Goal: Task Accomplishment & Management: Use online tool/utility

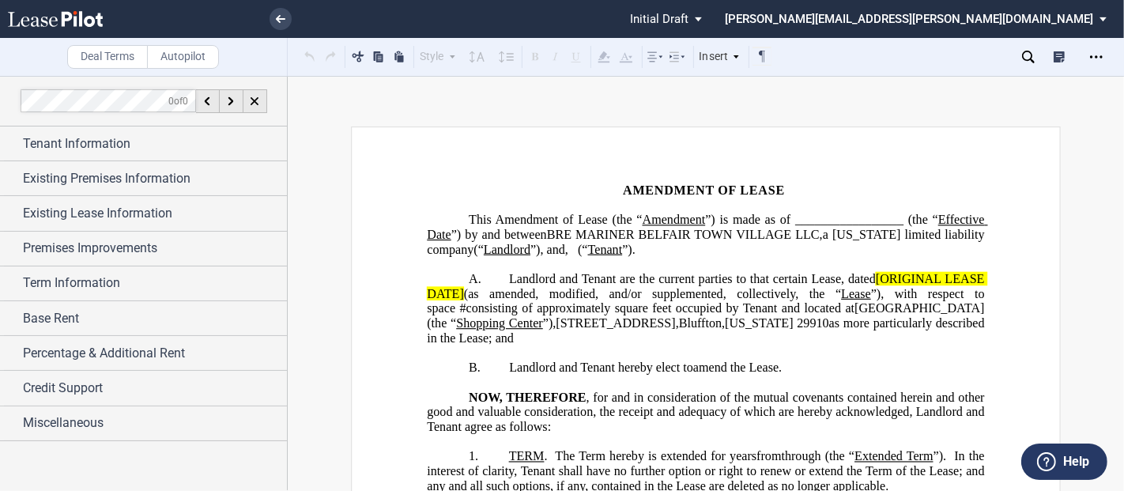
click at [866, 286] on span "Landlord and Tenant are the current parties to that certain Lease, dated" at bounding box center [692, 279] width 367 height 14
click at [870, 286] on span "Landlord and Tenant are the current parties to that certain Lease, dated" at bounding box center [692, 279] width 367 height 14
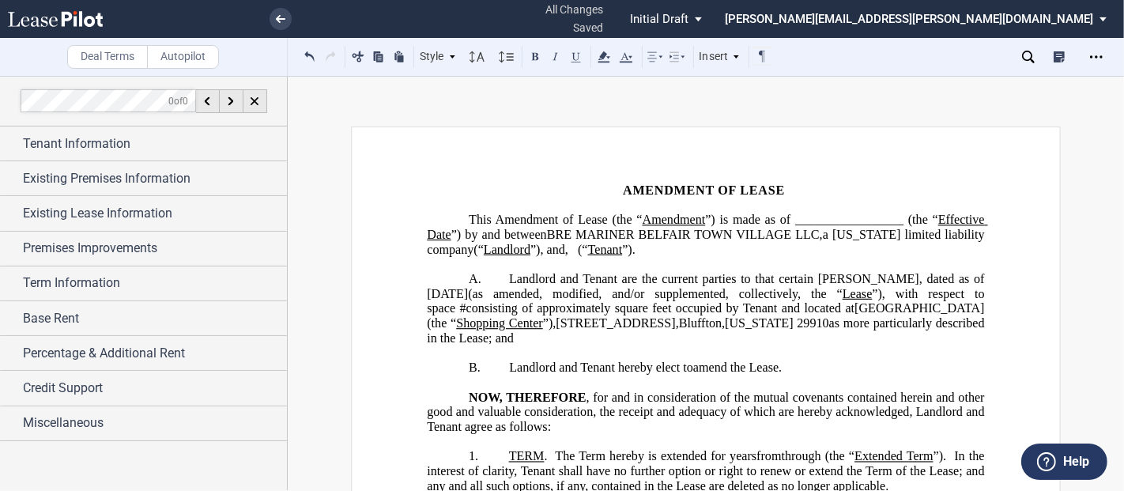
click at [680, 315] on span "square feet occupied by Tenant and located at" at bounding box center [734, 308] width 239 height 14
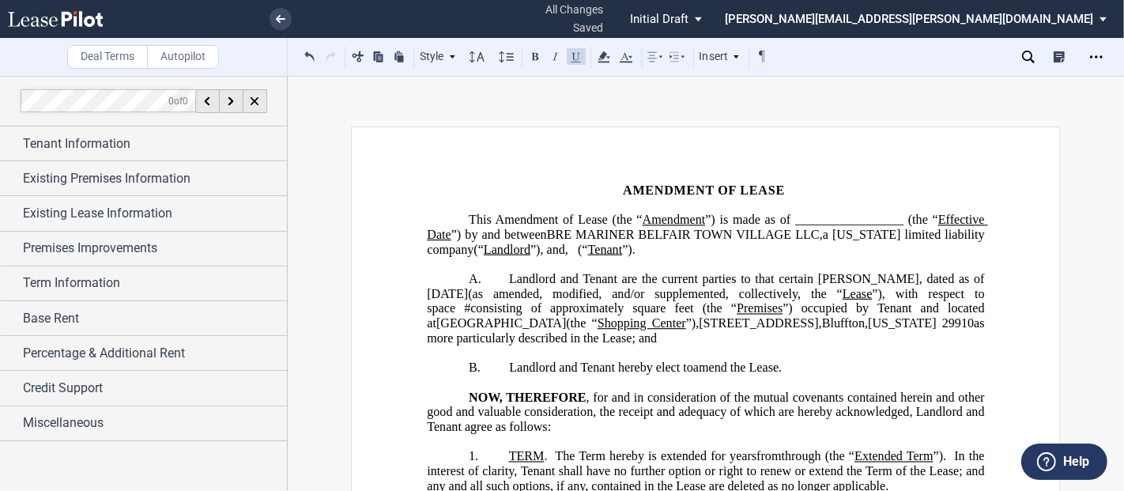
click at [670, 346] on p "A. Landlord and Tenant are the current parties to that certain Lease, dated as …" at bounding box center [705, 309] width 557 height 74
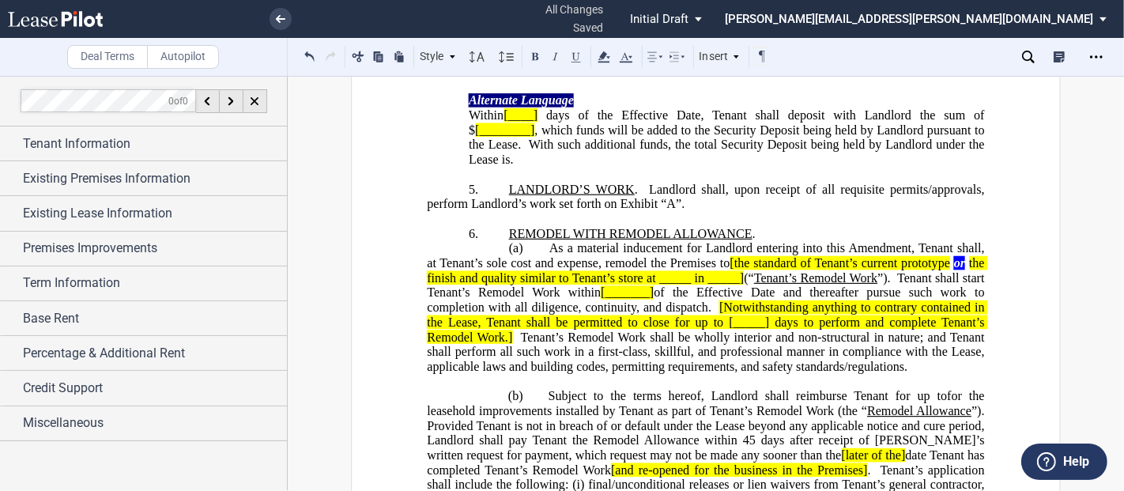
scroll to position [1668, 0]
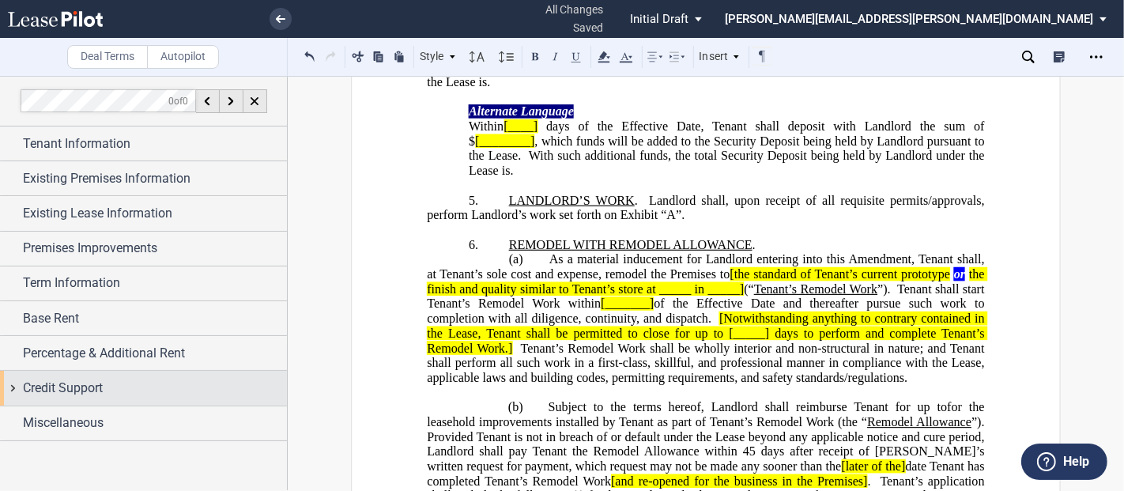
click at [9, 391] on div "Credit Support" at bounding box center [143, 388] width 287 height 34
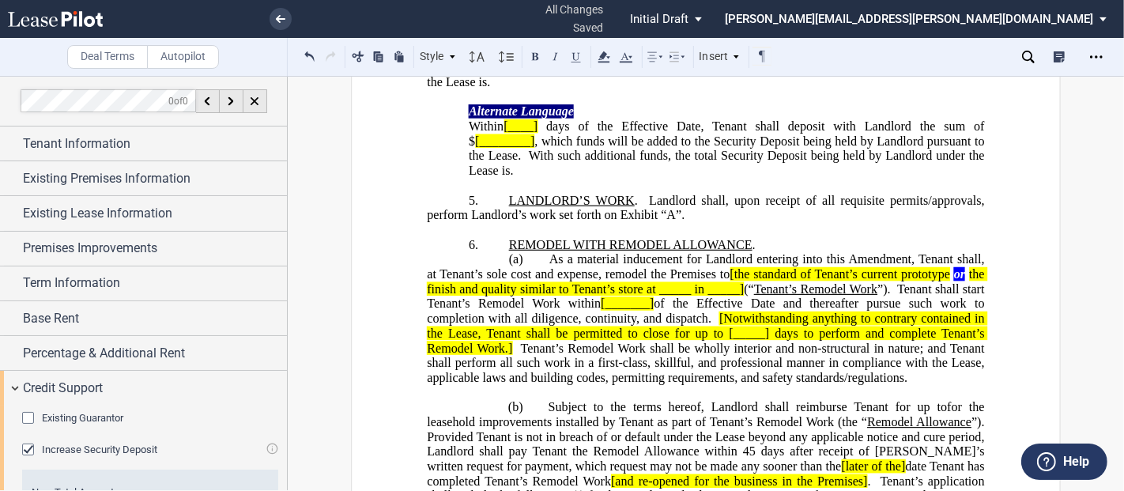
click at [20, 444] on div "Existing Guarantor Guarantor Info : Individuals (1) Individual A Guarantor Name…" at bounding box center [143, 485] width 287 height 161
click at [27, 444] on div "Increase Security Deposit" at bounding box center [30, 451] width 16 height 16
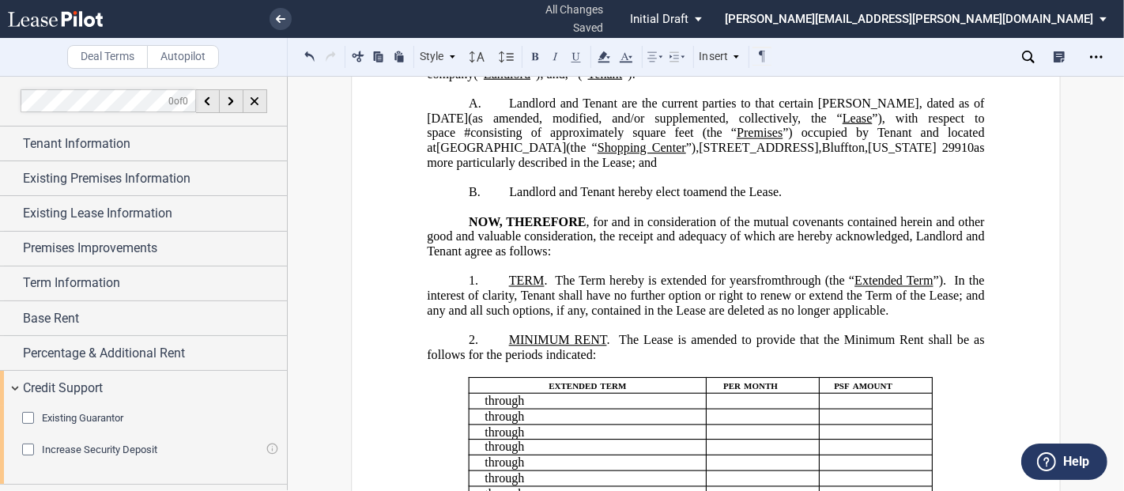
scroll to position [0, 0]
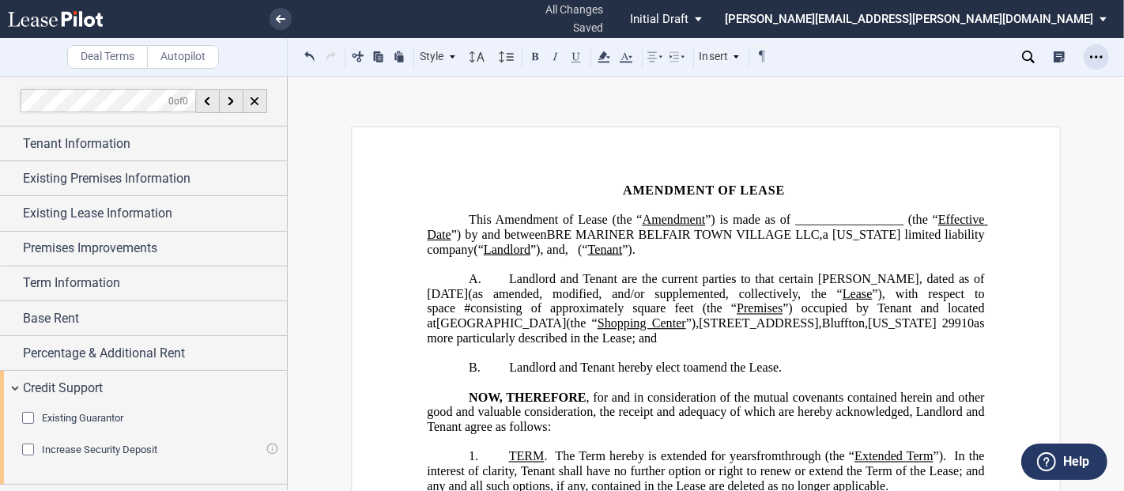
click at [1095, 58] on icon "Open Lease options menu" at bounding box center [1096, 57] width 13 height 13
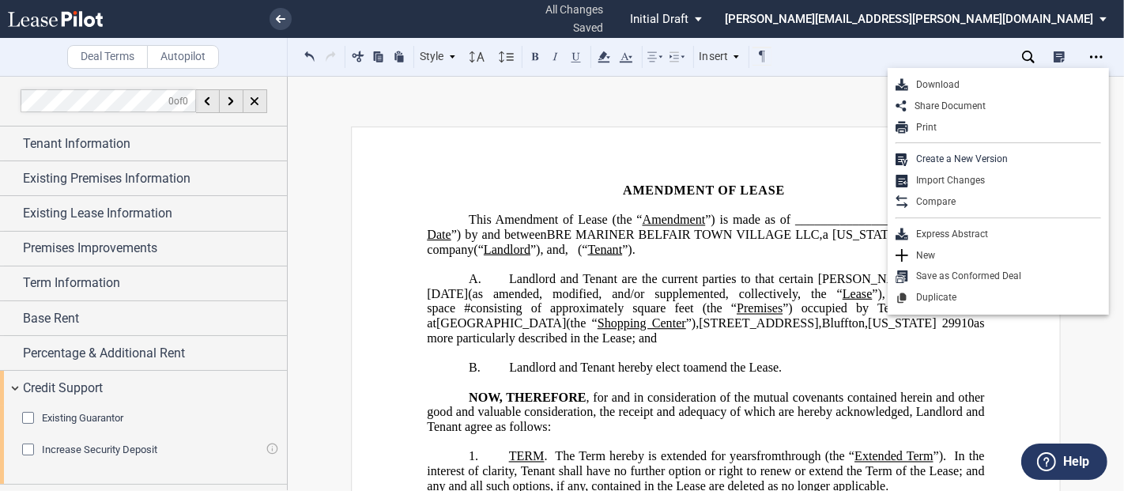
drag, startPoint x: 1080, startPoint y: 0, endPoint x: 763, endPoint y: 145, distance: 348.7
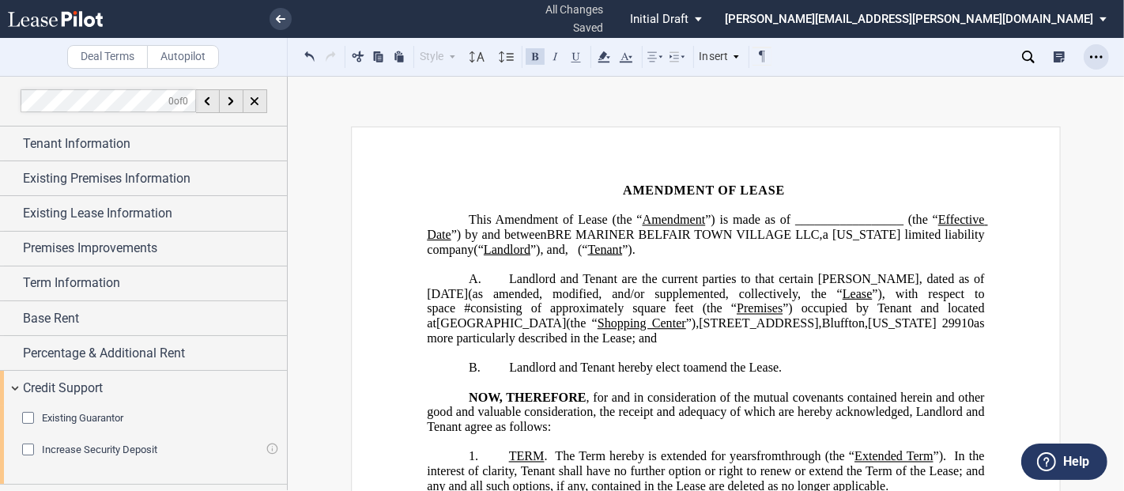
click at [1097, 54] on icon "Open Lease options menu" at bounding box center [1096, 57] width 13 height 13
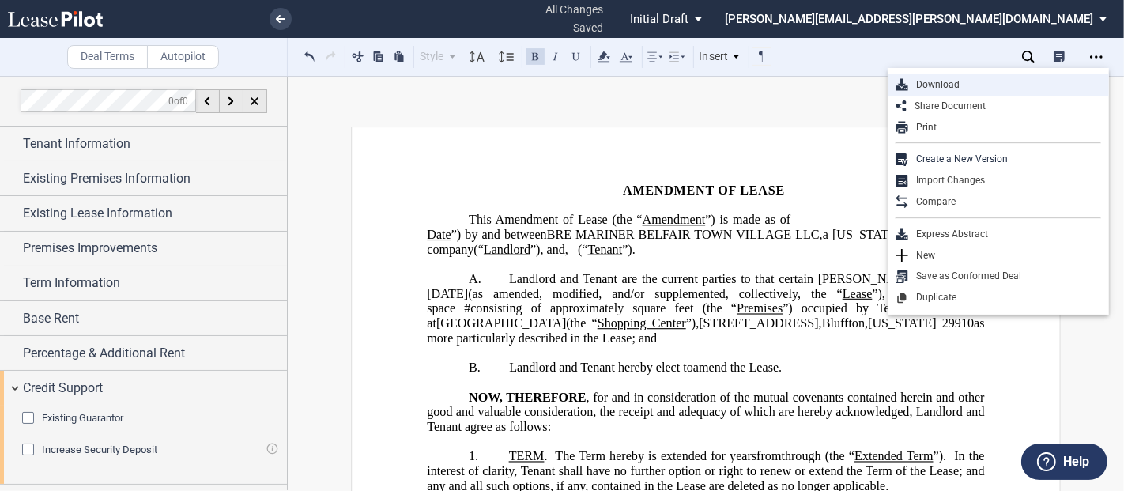
click at [918, 82] on div "Download" at bounding box center [1004, 84] width 193 height 13
